Goal: Task Accomplishment & Management: Use online tool/utility

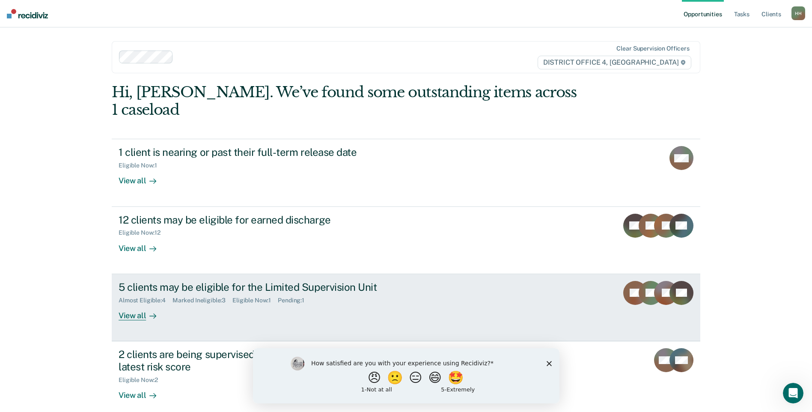
click at [211, 293] on div "Almost Eligible : 4 Marked Ineligible : 3 Eligible Now : 1 Pending : 1" at bounding box center [269, 298] width 300 height 11
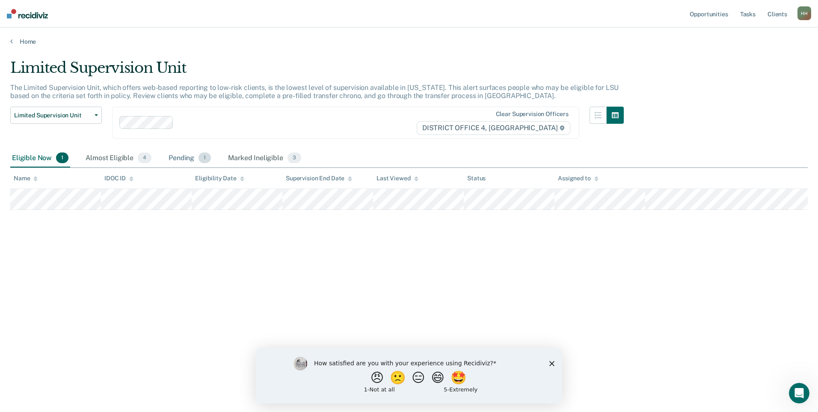
click at [186, 154] on div "Pending 1" at bounding box center [190, 158] width 46 height 19
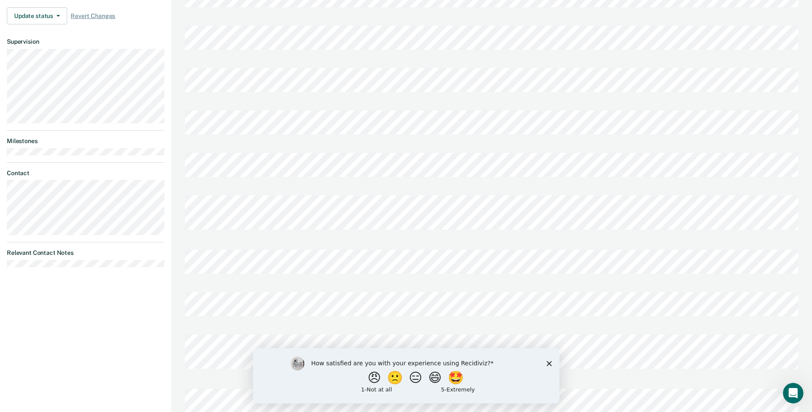
scroll to position [317, 0]
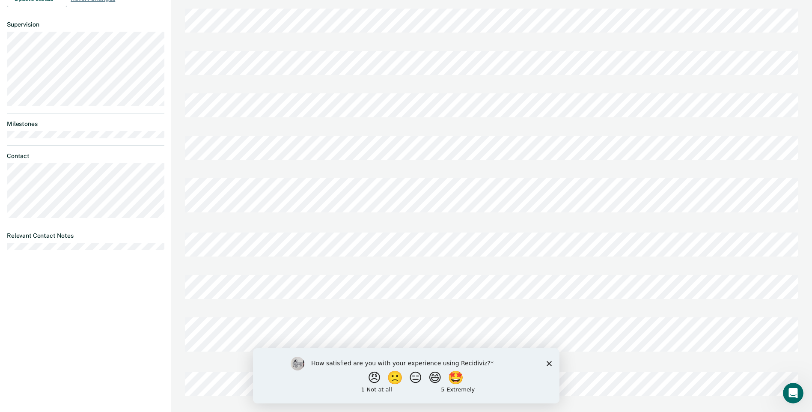
click at [547, 361] on polygon "Close survey" at bounding box center [548, 362] width 5 height 5
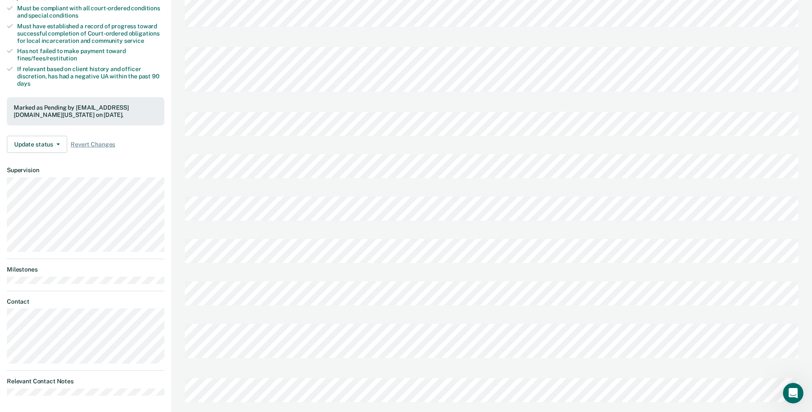
scroll to position [0, 0]
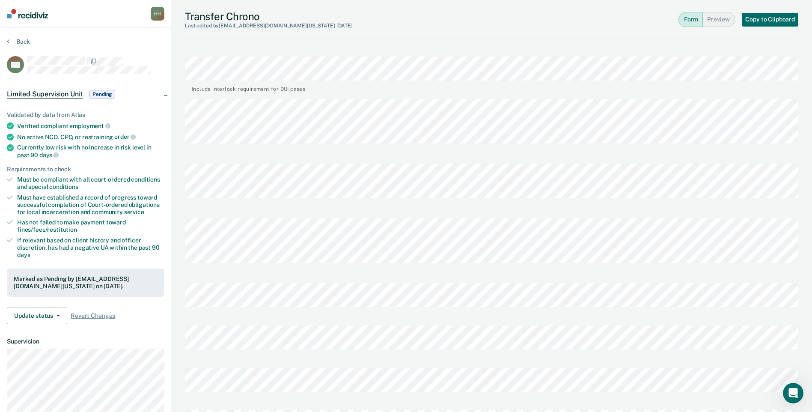
click at [184, 13] on div "Transfer Chrono Last edited by [PERSON_NAME][EMAIL_ADDRESS][DOMAIN_NAME][US_STA…" at bounding box center [491, 368] width 641 height 737
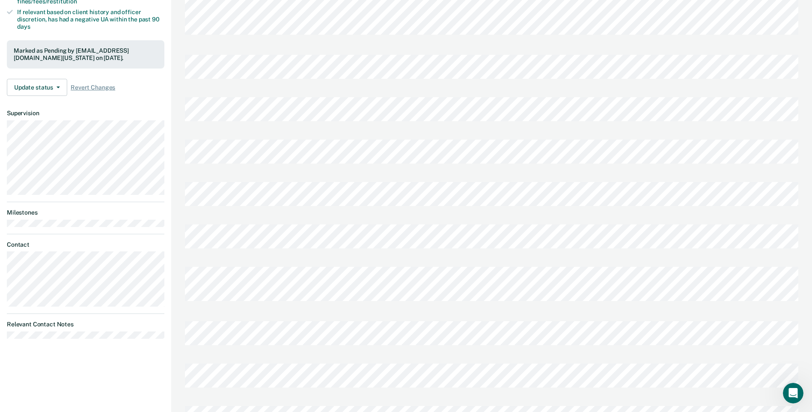
scroll to position [317, 0]
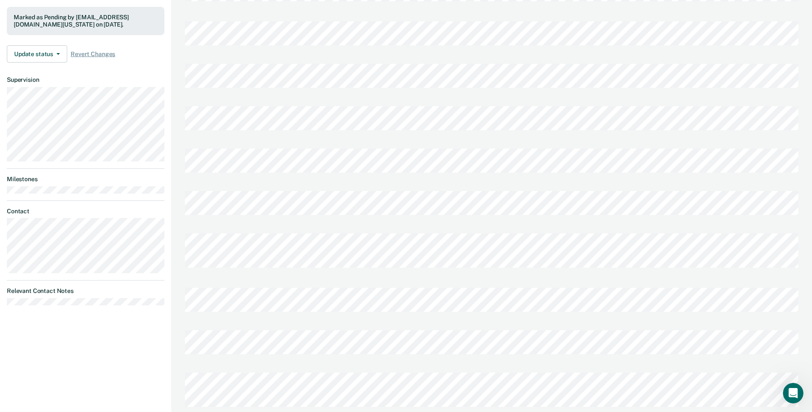
scroll to position [238, 0]
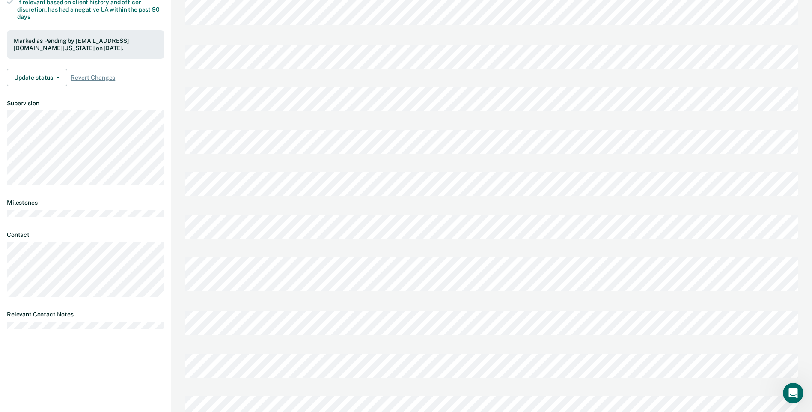
click at [203, 126] on div "Include interlock requirement for DUI cases" at bounding box center [491, 149] width 613 height 674
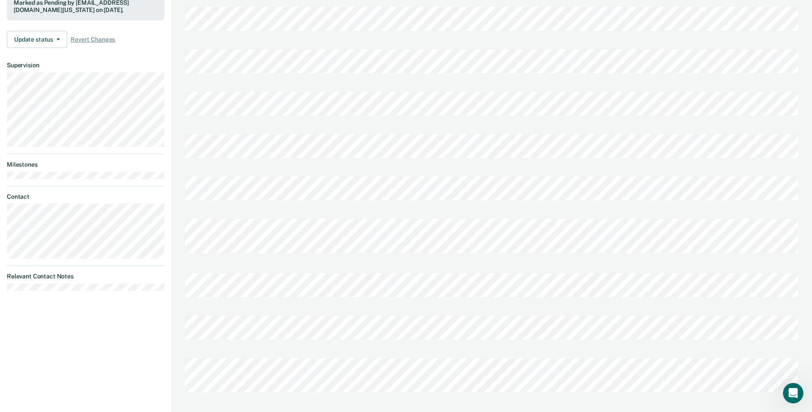
scroll to position [317, 0]
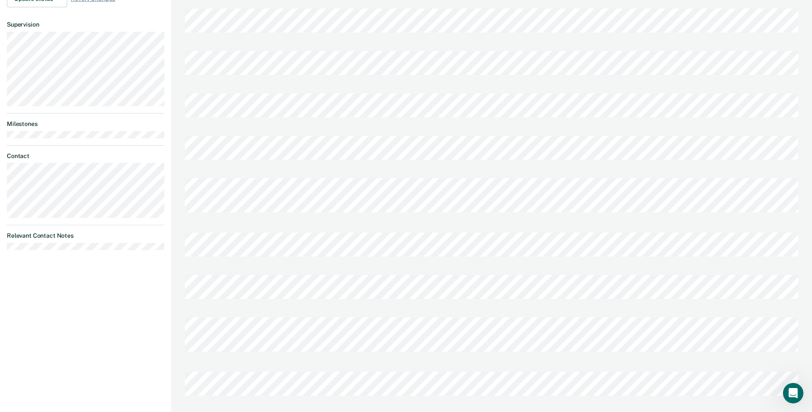
click at [147, 289] on div "[PERSON_NAME] Profile How it works Log Out Back BH Limited Supervision Unit Pen…" at bounding box center [85, 51] width 171 height 737
click at [78, 307] on div "[PERSON_NAME] Profile How it works Log Out Back BH Limited Supervision Unit Pen…" at bounding box center [85, 51] width 171 height 737
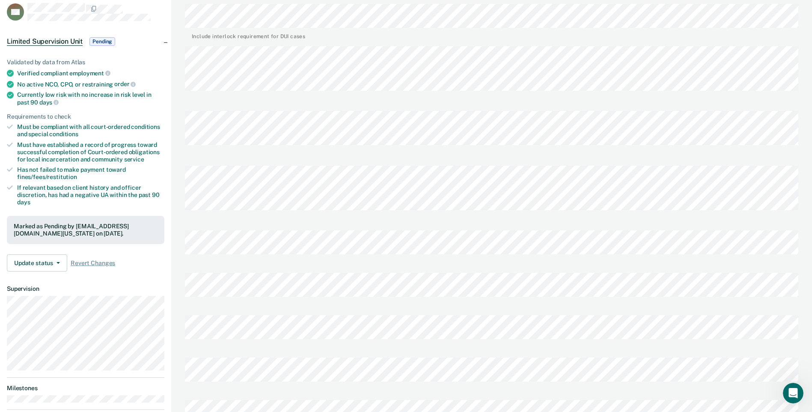
scroll to position [0, 0]
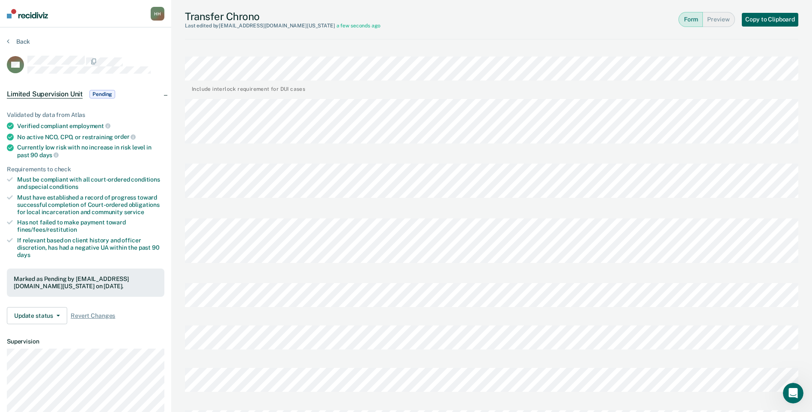
click at [763, 21] on button "Copy to Clipboard" at bounding box center [770, 20] width 56 height 14
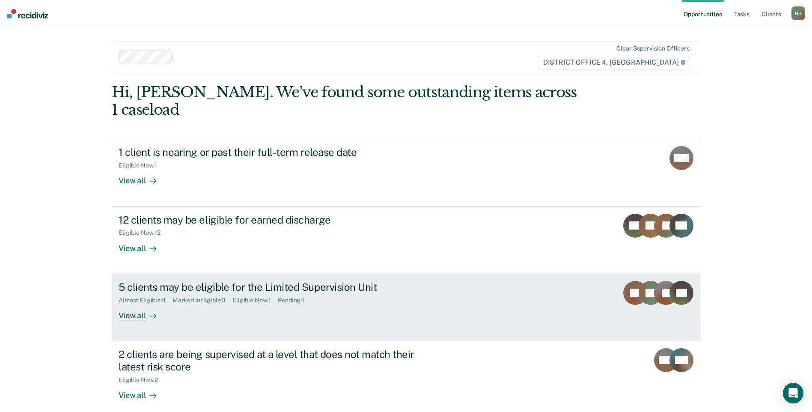
click at [237, 300] on div "5 clients may be eligible for the Limited Supervision Unit Almost Eligible : 4 …" at bounding box center [279, 300] width 321 height 39
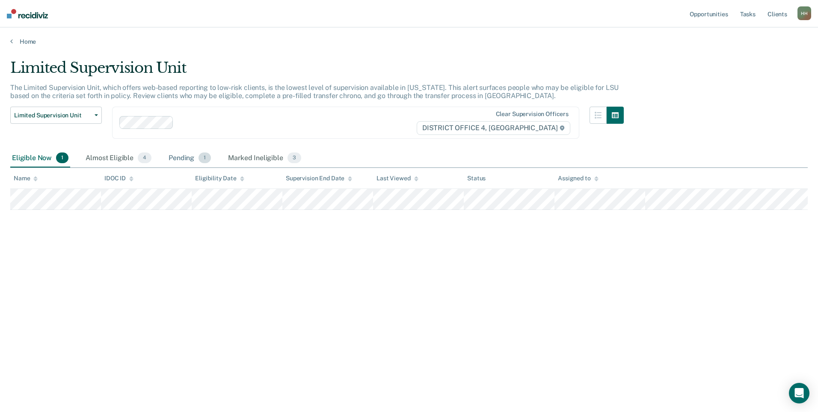
click at [188, 158] on div "Pending 1" at bounding box center [190, 158] width 46 height 19
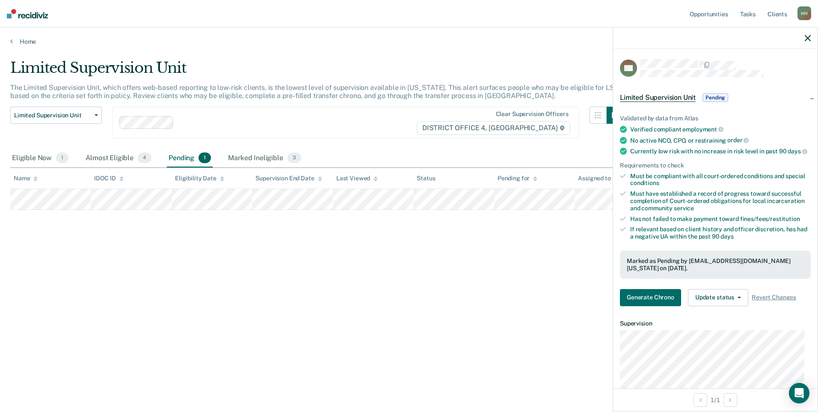
click at [807, 36] on icon "button" at bounding box center [808, 38] width 6 height 6
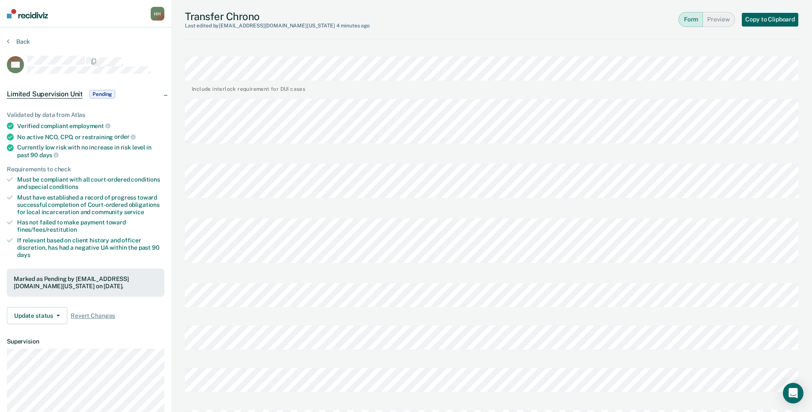
click at [768, 17] on button "Copy to Clipboard" at bounding box center [770, 20] width 56 height 14
